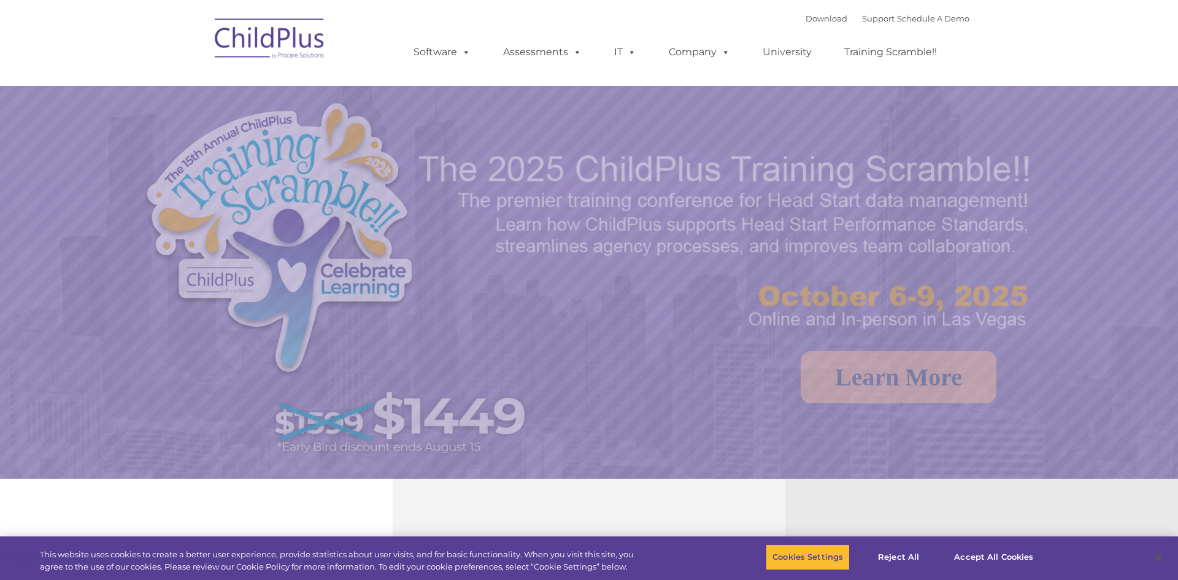
select select "MEDIUM"
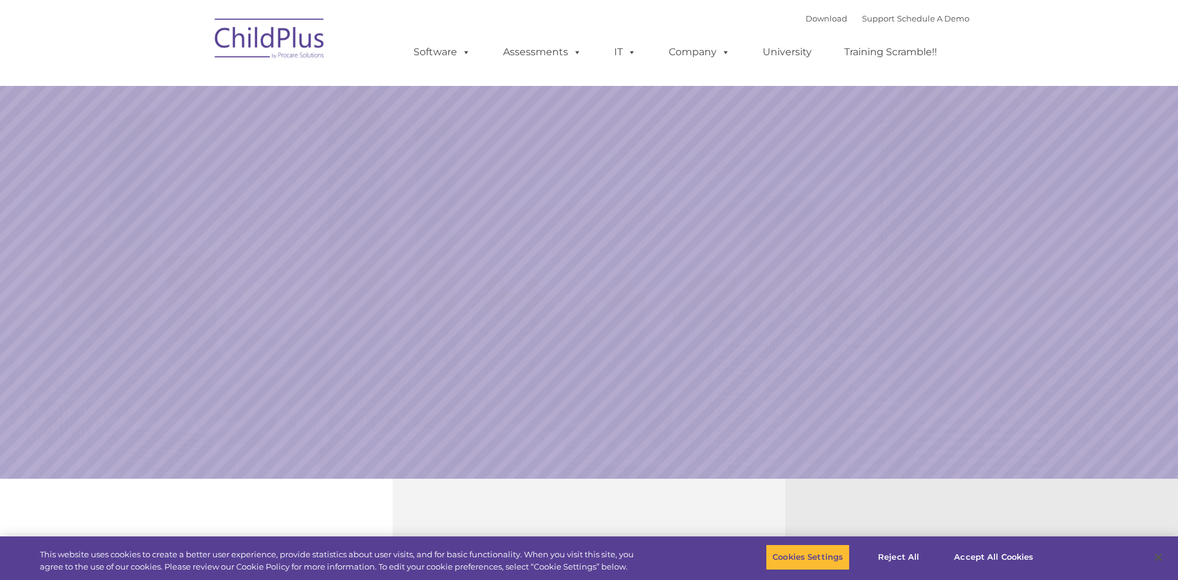
select select "MEDIUM"
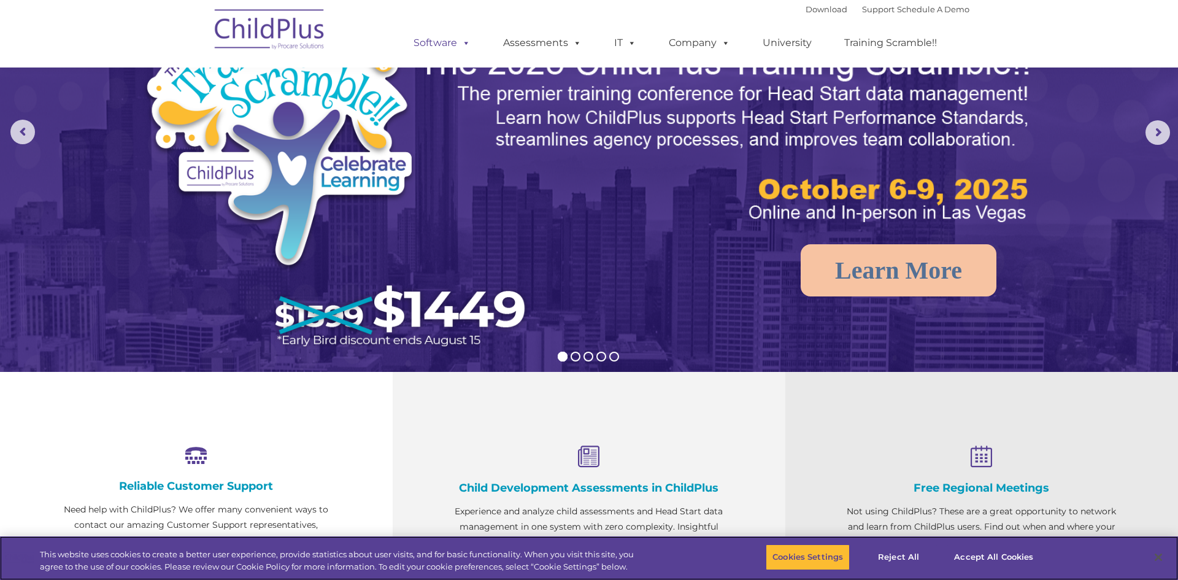
scroll to position [107, 0]
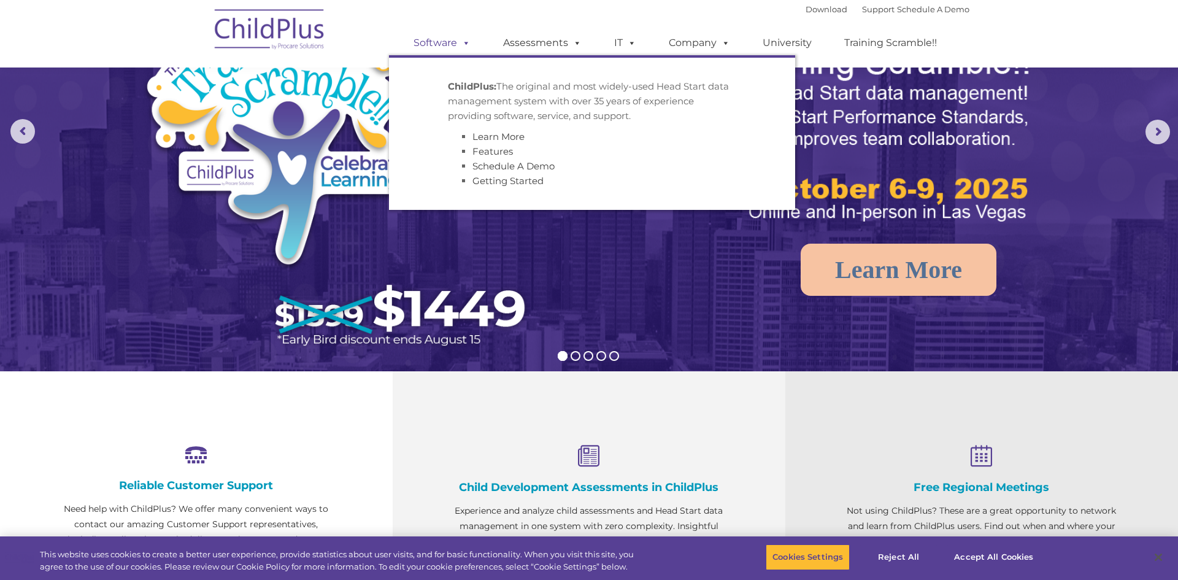
click at [437, 38] on link "Software" at bounding box center [442, 43] width 82 height 25
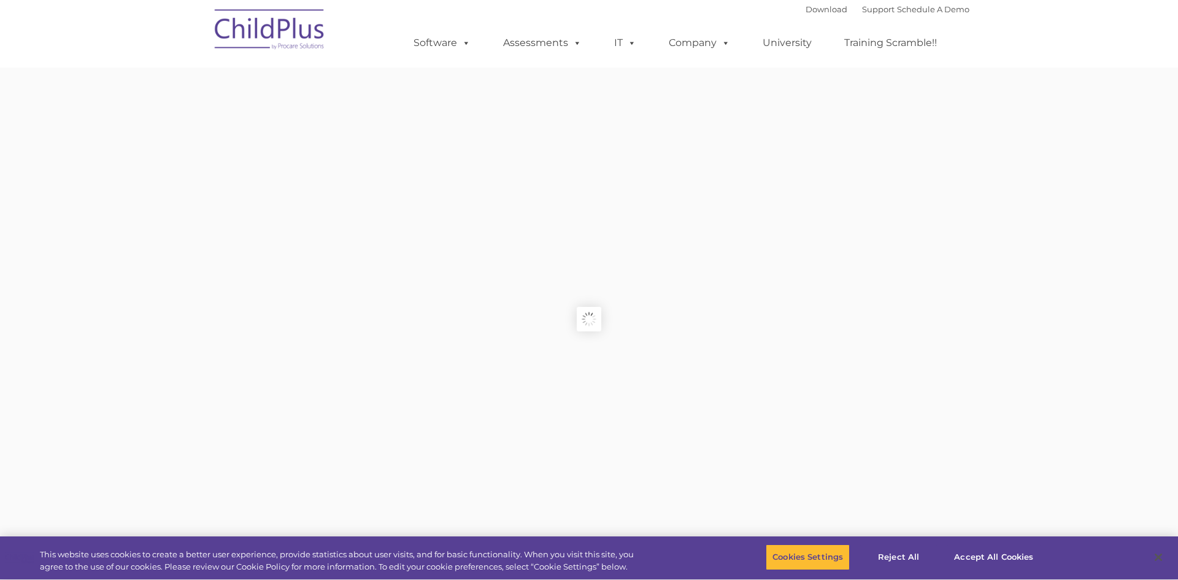
type input ""
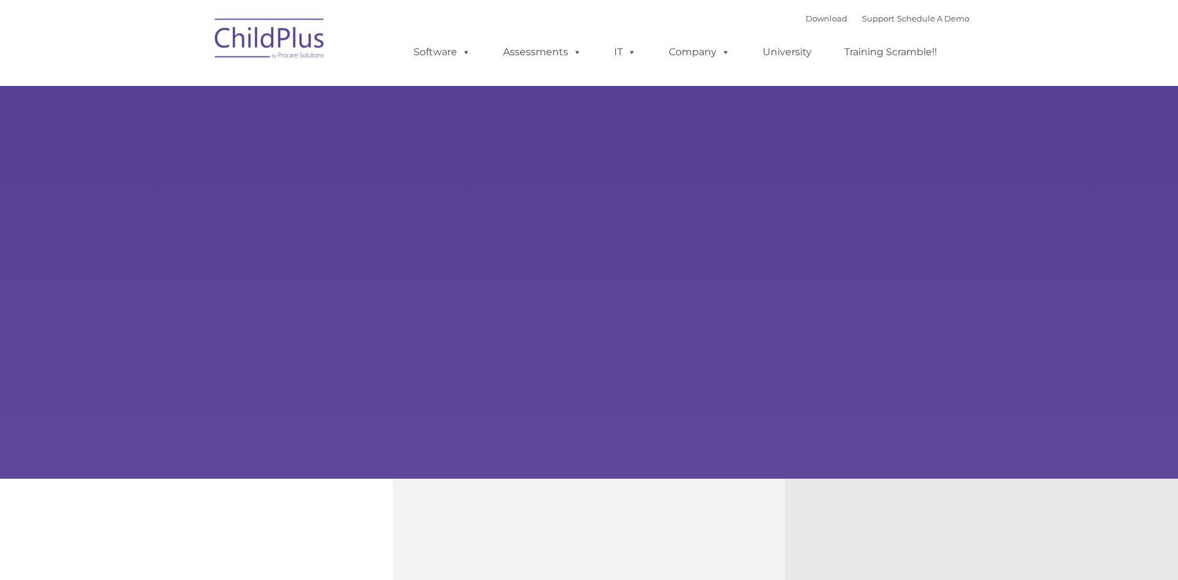
type input ""
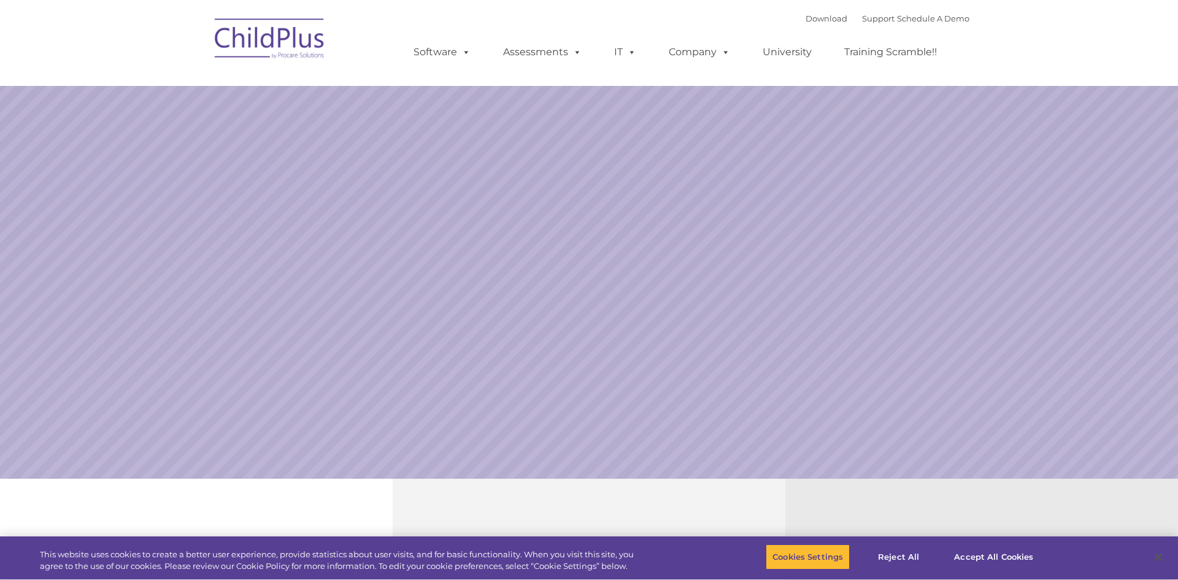
select select "MEDIUM"
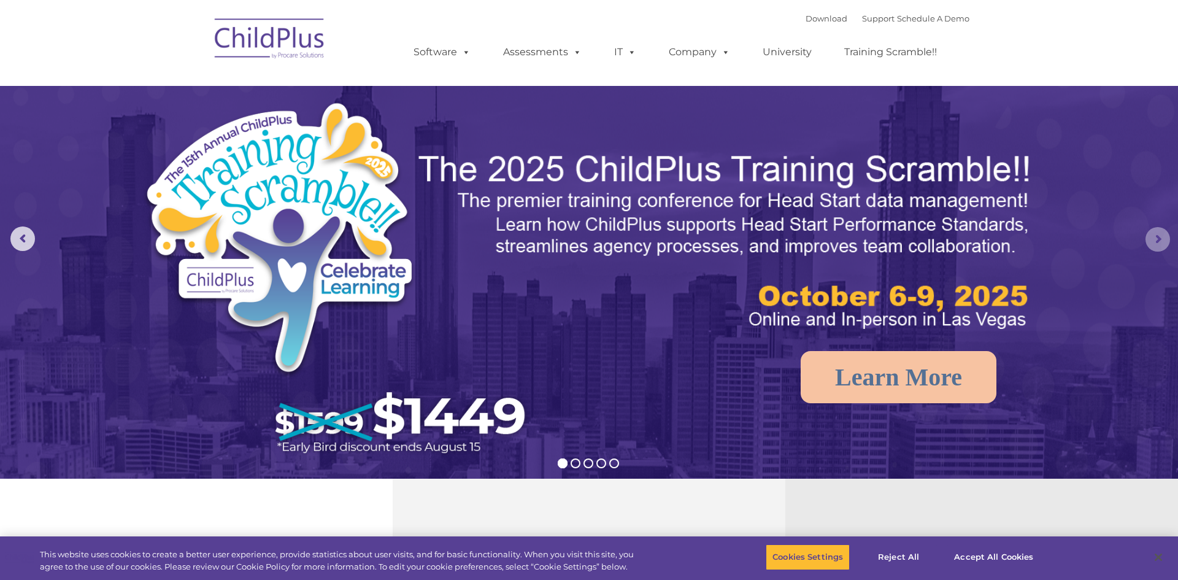
click at [1168, 236] on rs-arrow at bounding box center [1157, 239] width 25 height 25
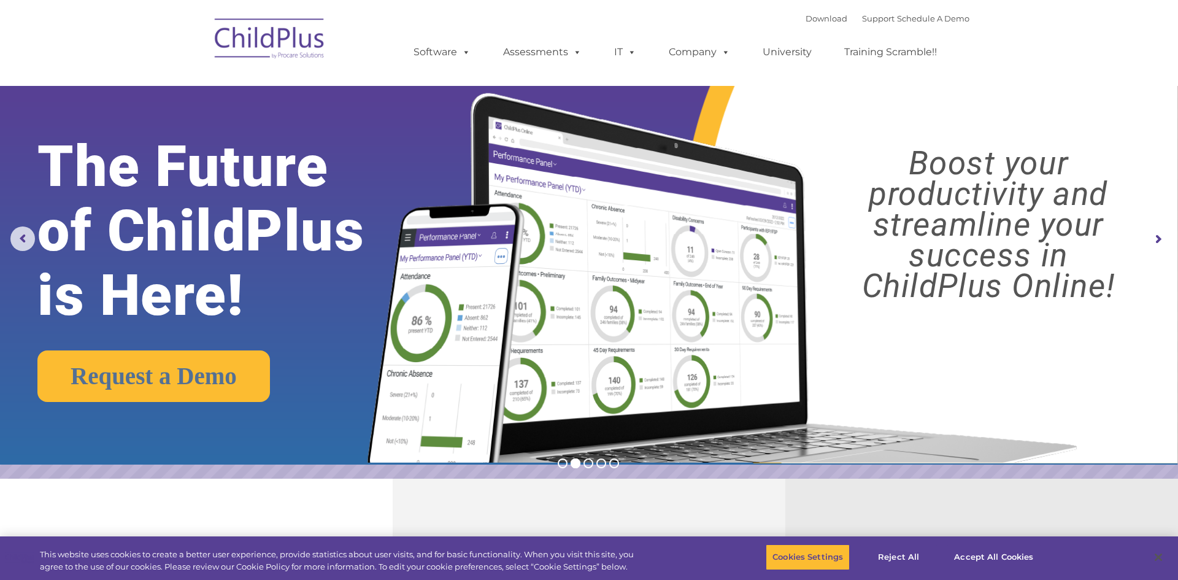
click at [1168, 236] on rs-arrow at bounding box center [1157, 239] width 25 height 25
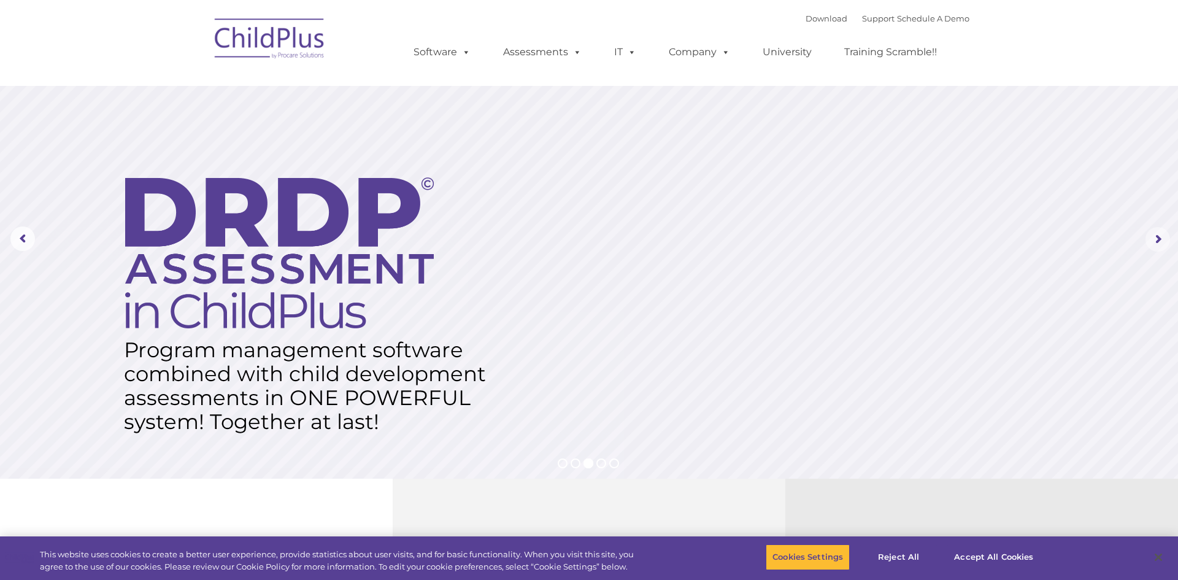
click at [1168, 236] on rs-arrow at bounding box center [1157, 239] width 25 height 25
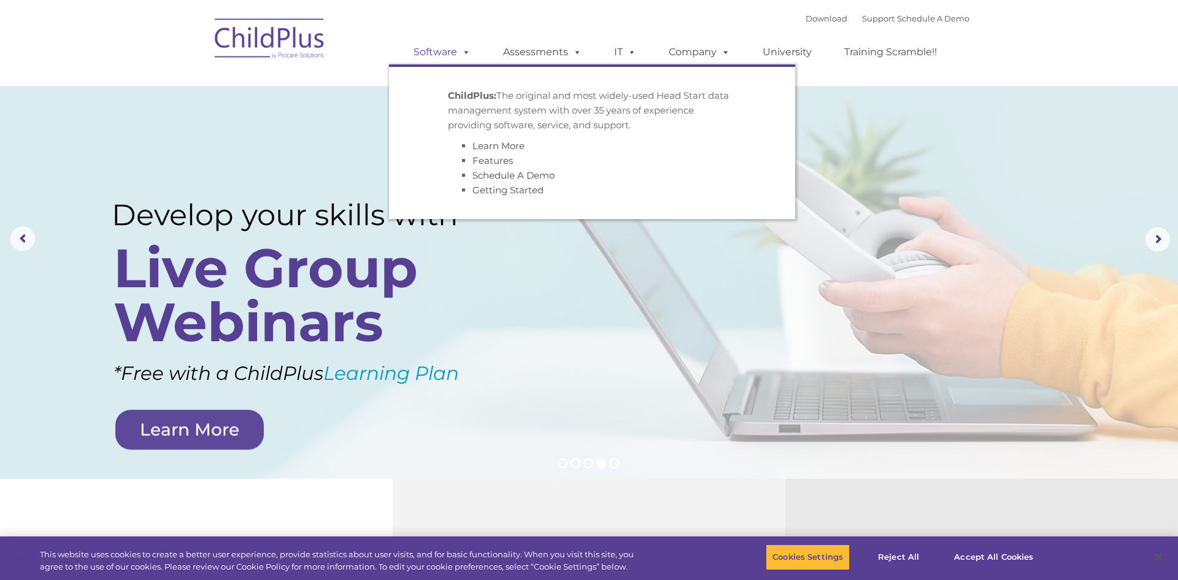
click at [469, 56] on span at bounding box center [463, 52] width 13 height 12
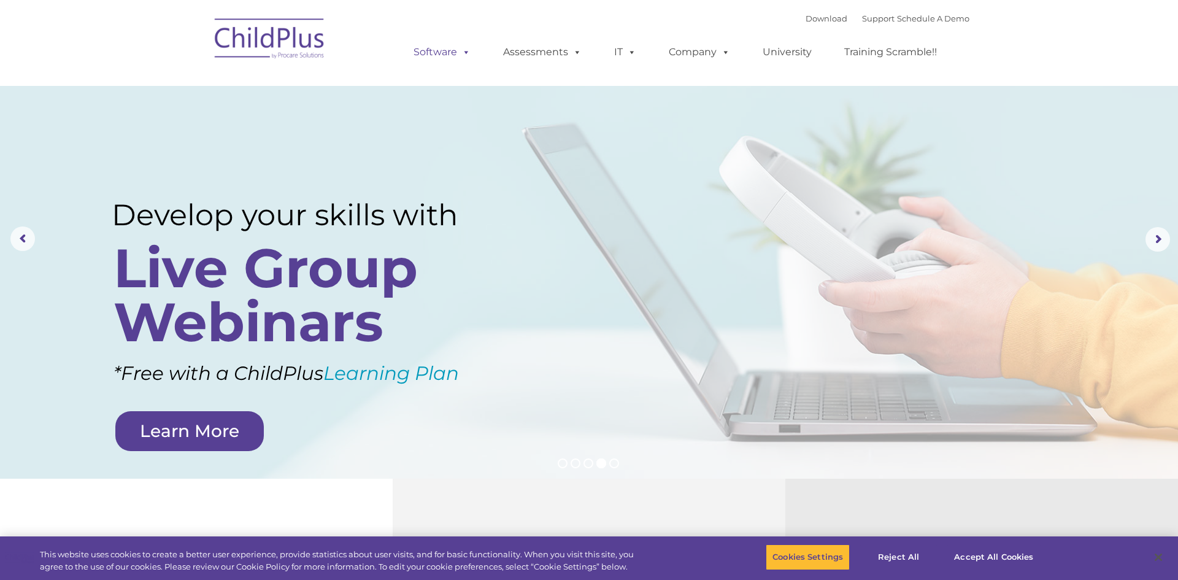
click at [469, 56] on span at bounding box center [463, 52] width 13 height 12
click at [811, 14] on link "Download" at bounding box center [827, 18] width 42 height 10
